Goal: Information Seeking & Learning: Learn about a topic

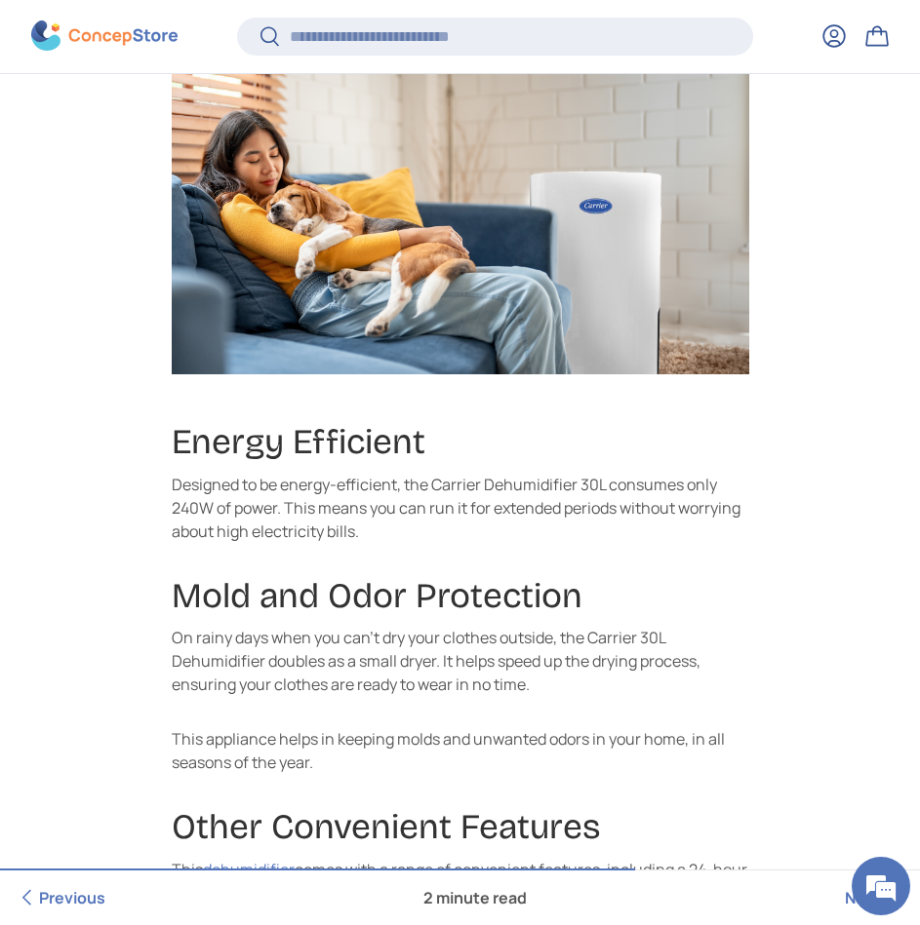
scroll to position [1654, 0]
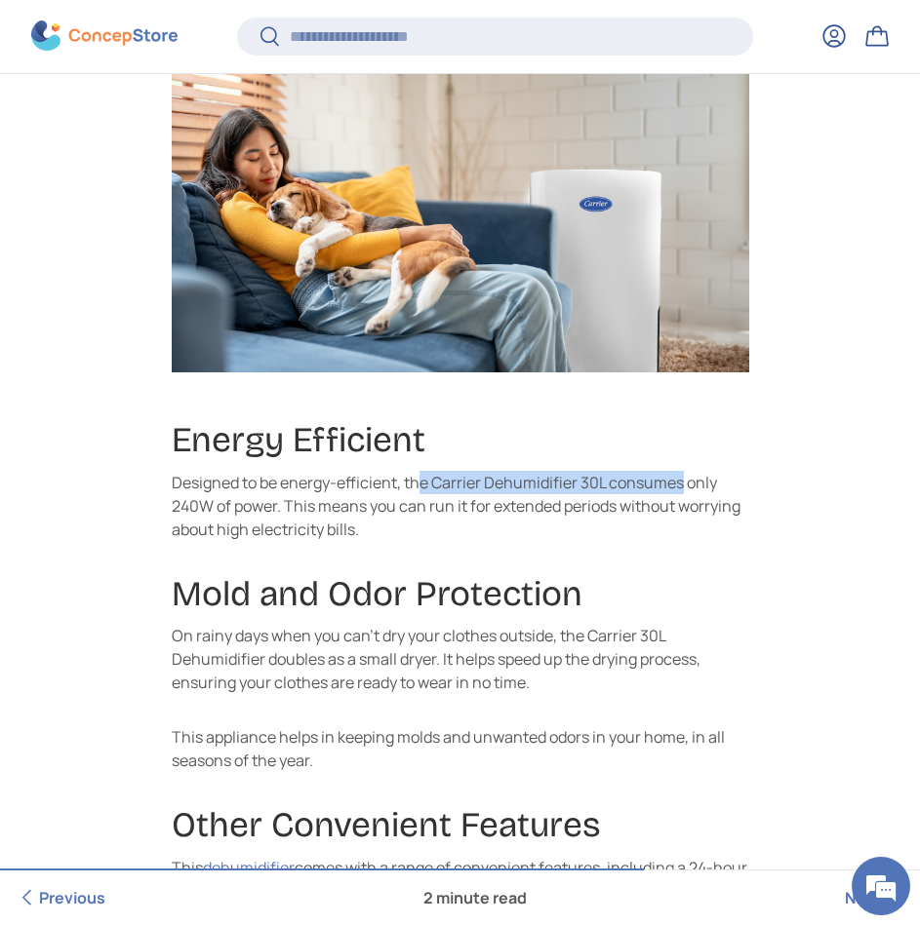
drag, startPoint x: 419, startPoint y: 483, endPoint x: 681, endPoint y: 488, distance: 261.4
click at [681, 488] on p "Designed to be energy-efficient, the Carrier Dehumidifier 30L consumes only 240…" at bounding box center [460, 506] width 577 height 70
drag, startPoint x: 681, startPoint y: 488, endPoint x: 644, endPoint y: 513, distance: 44.9
click at [655, 512] on p "Designed to be energy-efficient, the Carrier Dehumidifier 30L consumes only 240…" at bounding box center [460, 506] width 577 height 70
drag, startPoint x: 576, startPoint y: 479, endPoint x: 748, endPoint y: 479, distance: 171.6
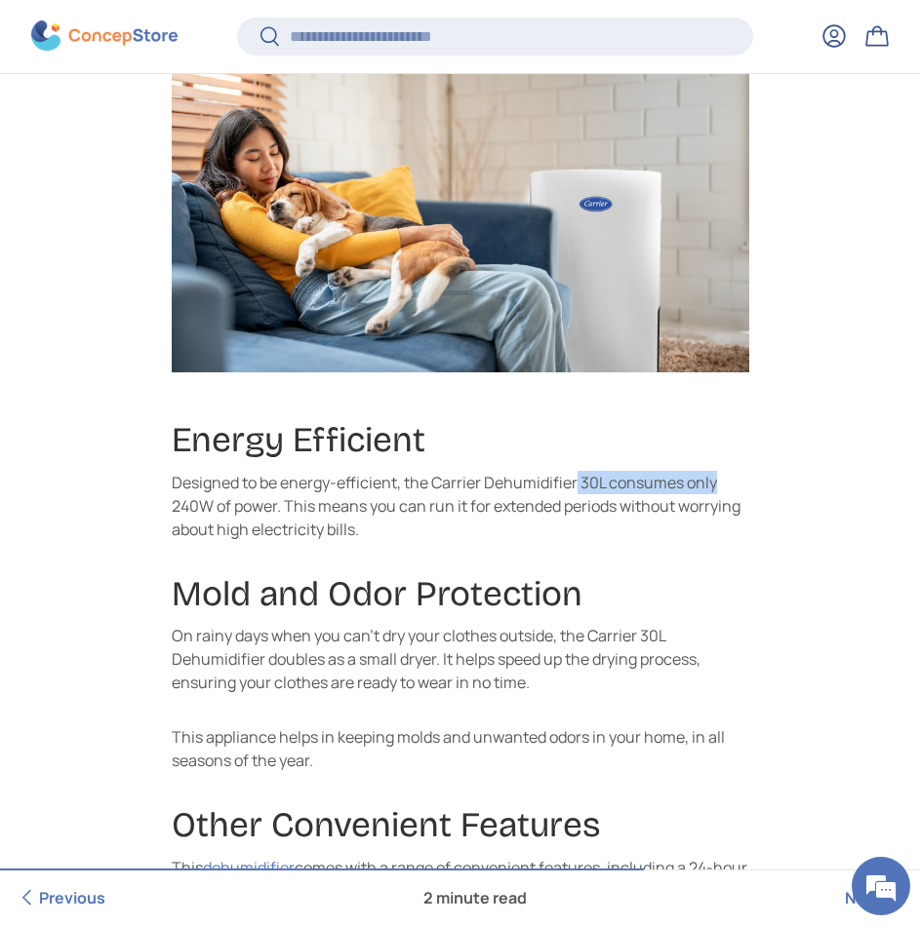
click at [748, 479] on p "Designed to be energy-efficient, the Carrier Dehumidifier 30L consumes only 240…" at bounding box center [460, 506] width 577 height 70
drag, startPoint x: 748, startPoint y: 479, endPoint x: 392, endPoint y: 518, distance: 358.1
click at [393, 518] on p "Designed to be energy-efficient, the Carrier Dehumidifier 30L consumes only 240…" at bounding box center [460, 506] width 577 height 70
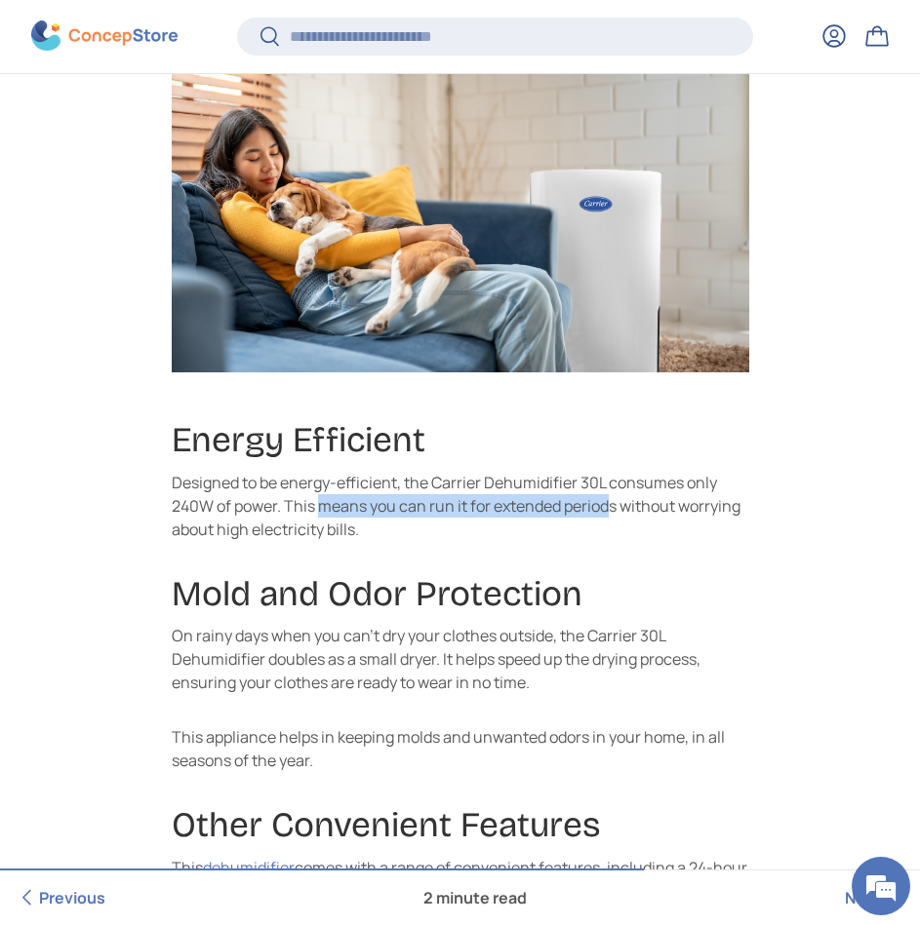
drag, startPoint x: 319, startPoint y: 511, endPoint x: 611, endPoint y: 508, distance: 292.6
click at [611, 508] on p "Designed to be energy-efficient, the Carrier Dehumidifier 30L consumes only 240…" at bounding box center [460, 506] width 577 height 70
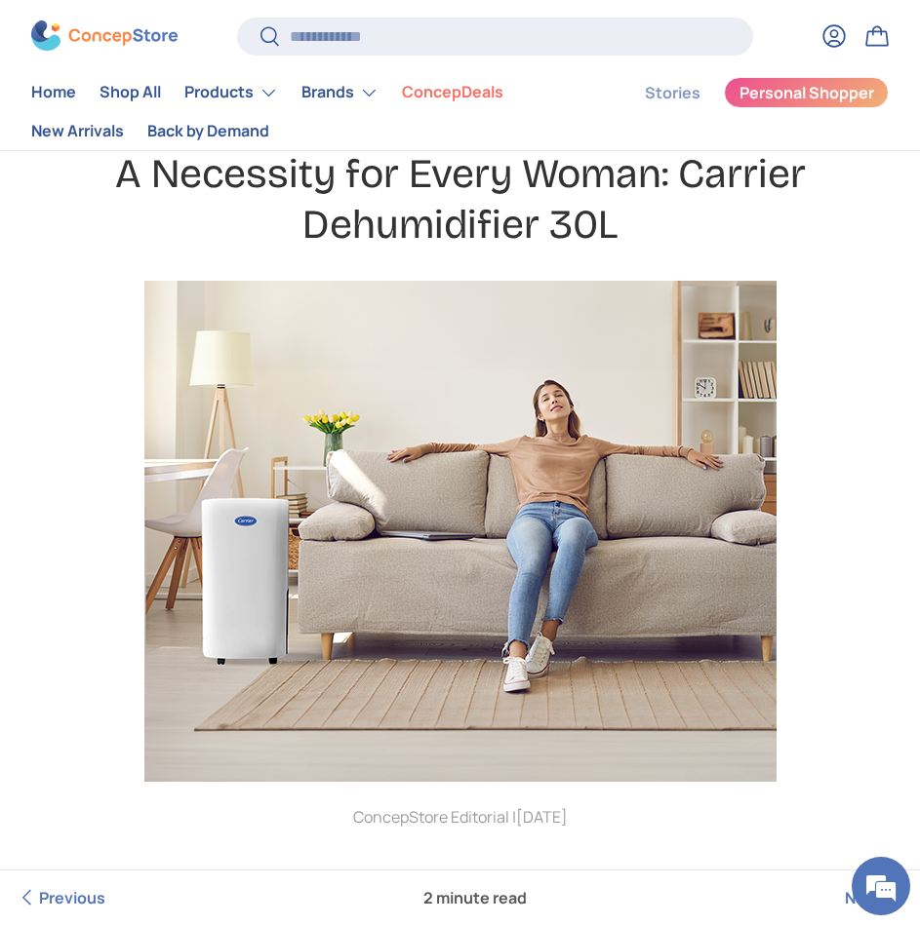
scroll to position [0, 0]
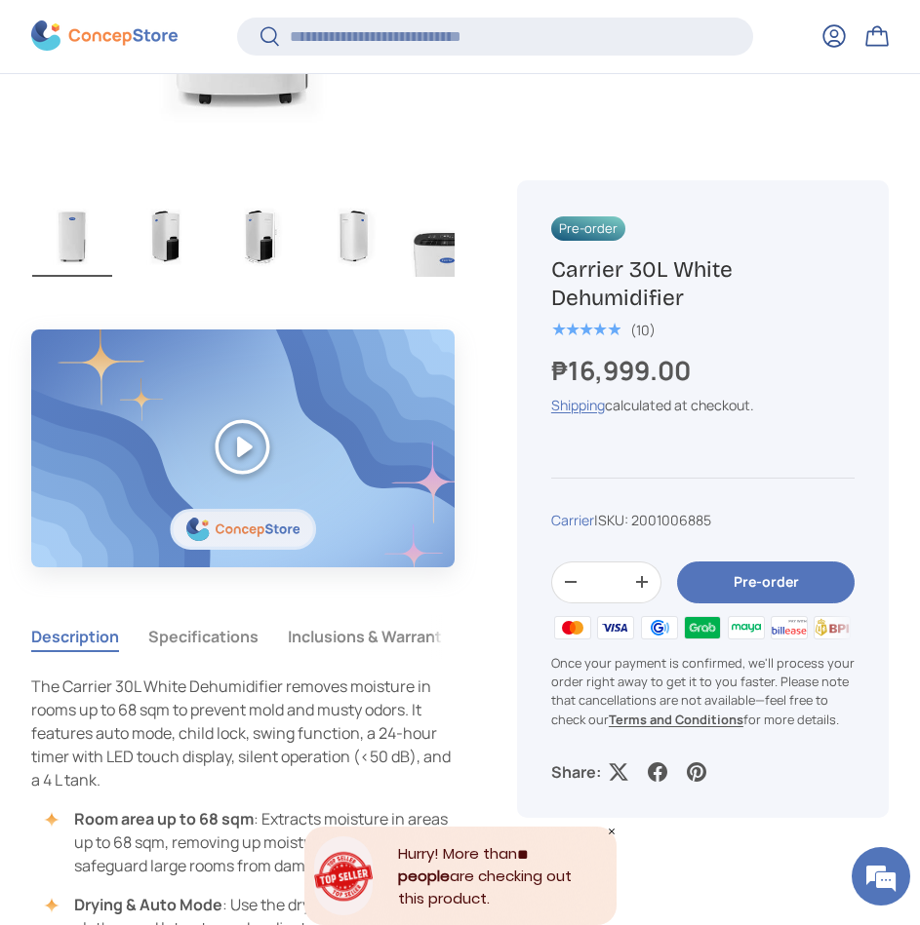
scroll to position [1361, 0]
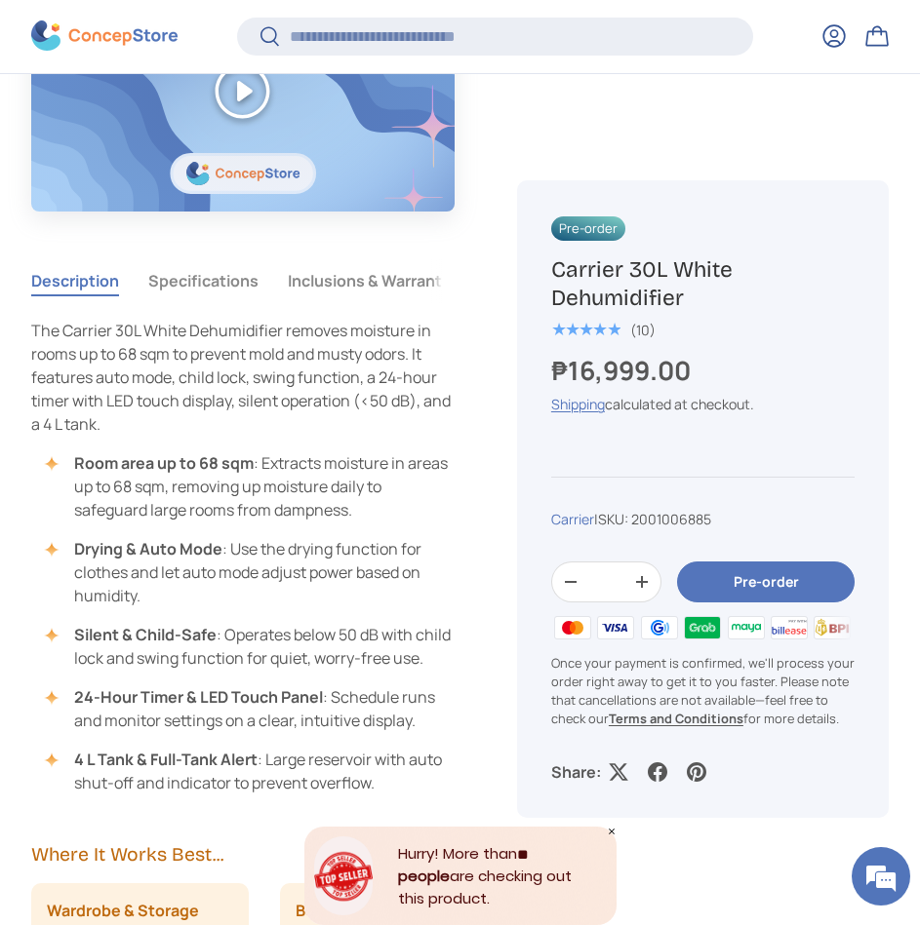
click at [202, 275] on button "Specifications" at bounding box center [203, 280] width 110 height 45
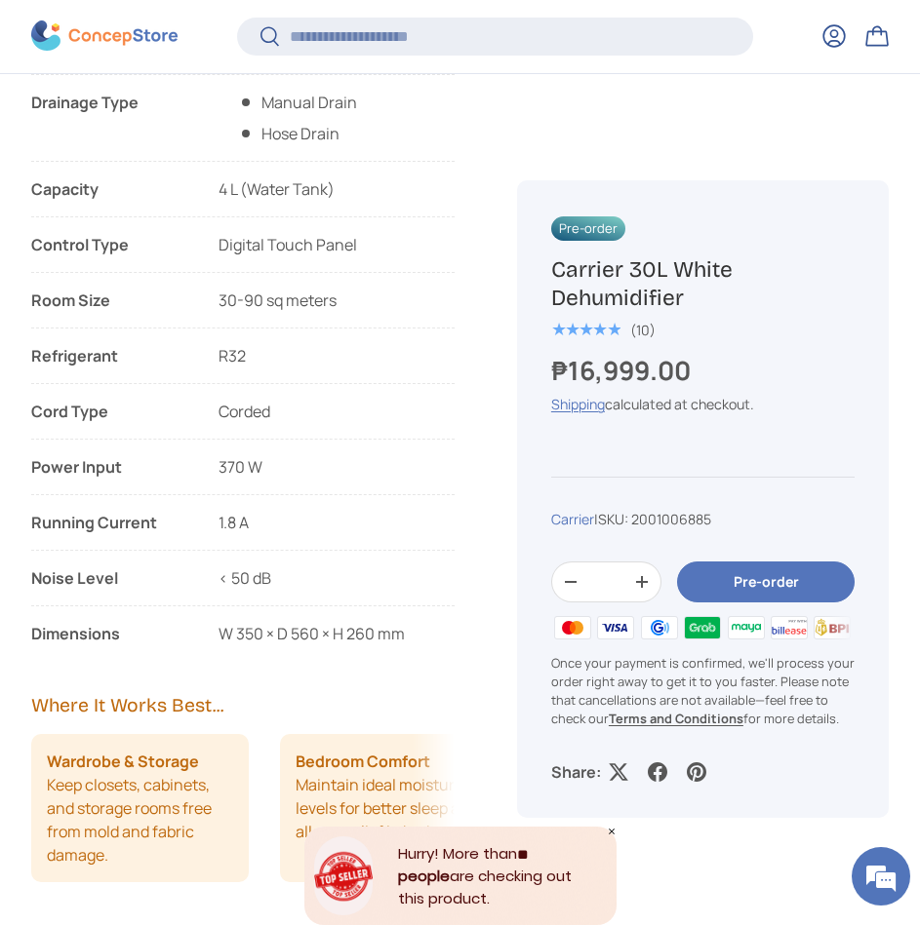
scroll to position [2044, 0]
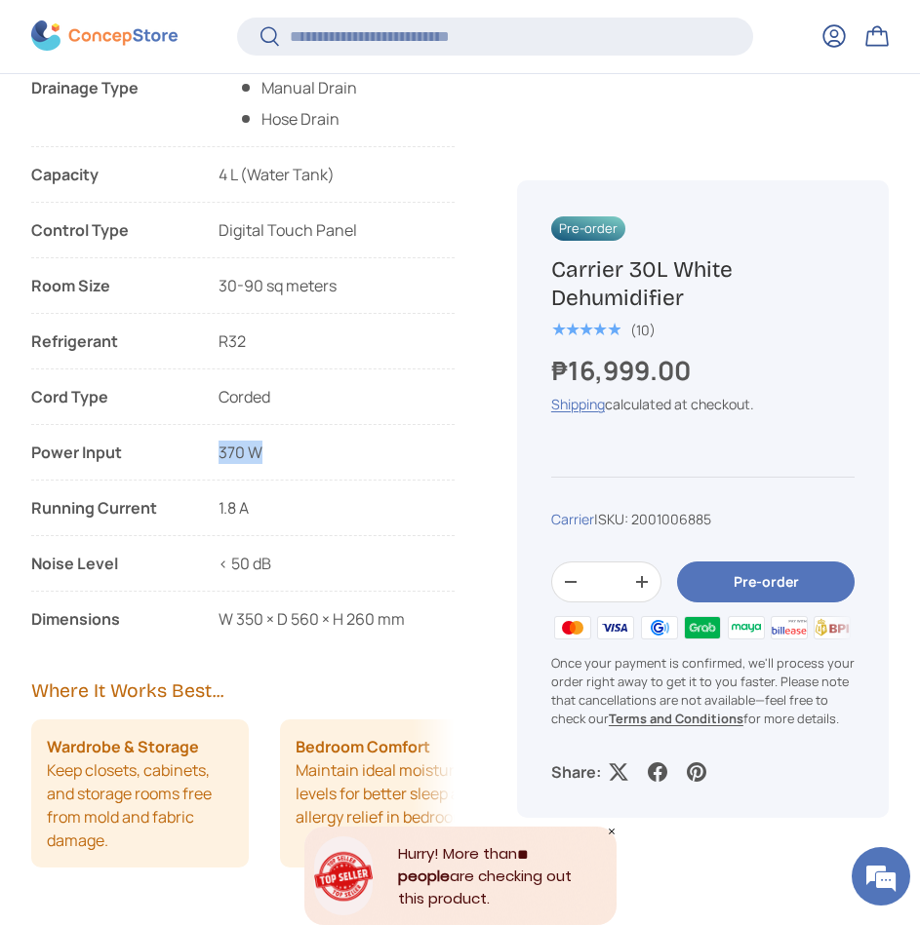
drag, startPoint x: 211, startPoint y: 465, endPoint x: 305, endPoint y: 468, distance: 94.6
click at [305, 468] on li "Power Input 370 W" at bounding box center [242, 461] width 423 height 40
